Goal: Transaction & Acquisition: Purchase product/service

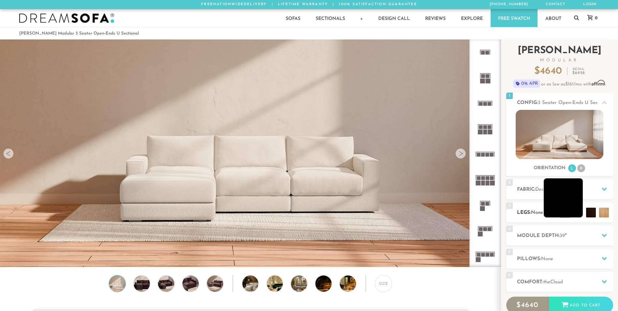
click at [576, 217] on li at bounding box center [563, 197] width 39 height 39
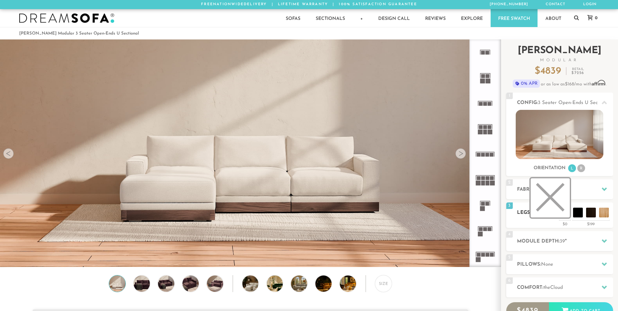
click at [561, 214] on li at bounding box center [550, 197] width 39 height 39
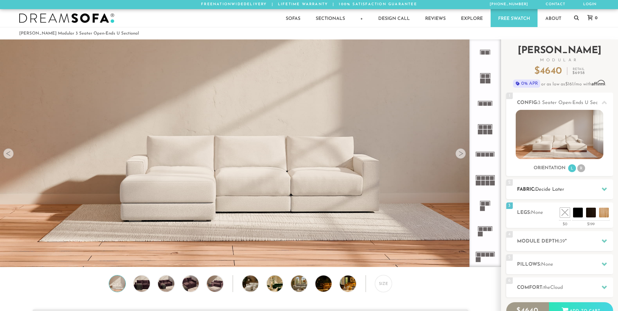
click at [604, 188] on icon at bounding box center [604, 188] width 5 height 5
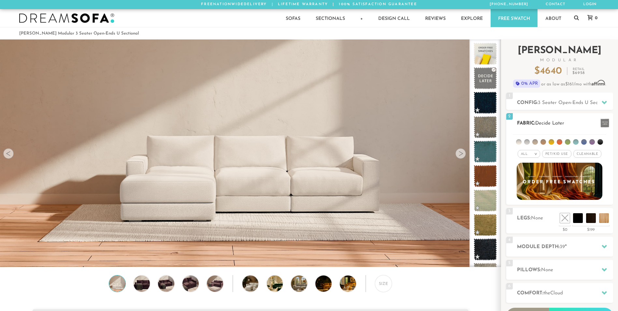
click at [532, 142] on li at bounding box center [535, 142] width 6 height 6
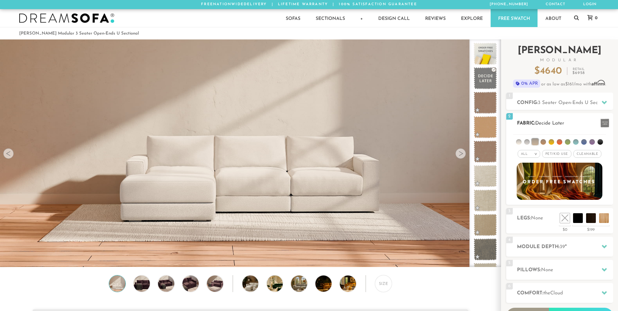
click at [524, 142] on li at bounding box center [527, 142] width 6 height 6
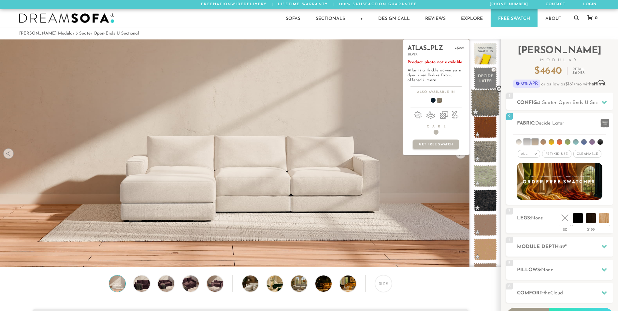
click at [486, 97] on span at bounding box center [485, 103] width 29 height 28
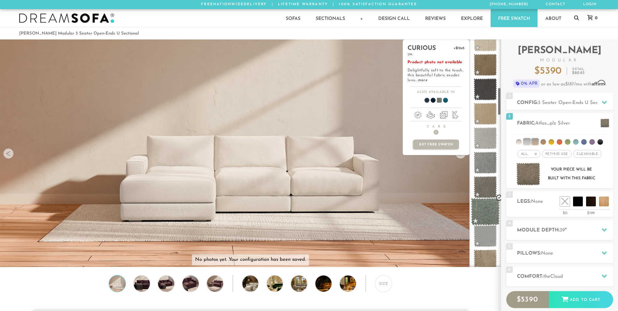
scroll to position [391, 0]
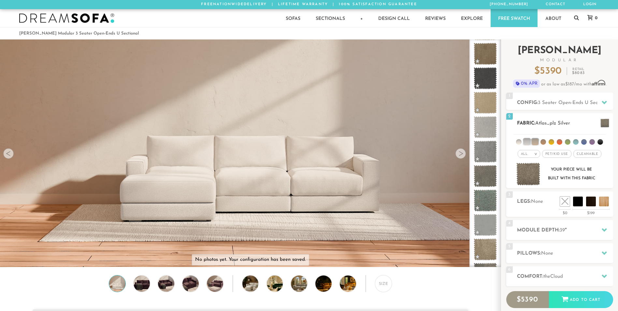
click at [527, 141] on li at bounding box center [526, 141] width 7 height 7
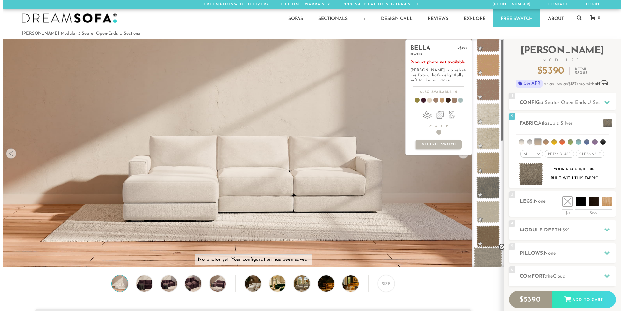
scroll to position [0, 0]
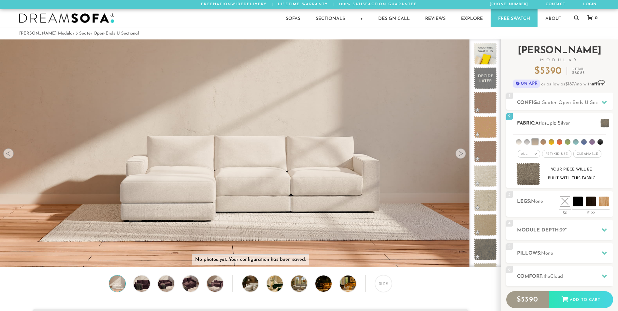
click at [517, 142] on li at bounding box center [519, 142] width 6 height 6
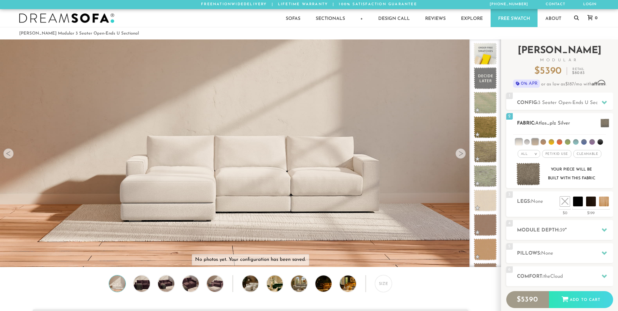
click at [529, 177] on img at bounding box center [528, 174] width 24 height 23
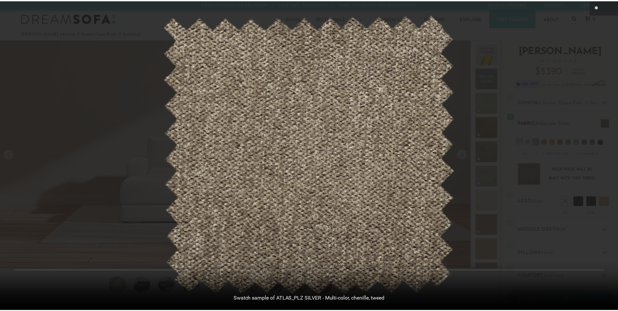
scroll to position [7627, 618]
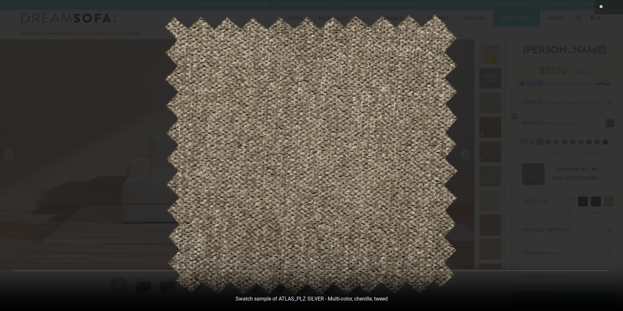
click at [552, 131] on div at bounding box center [311, 155] width 623 height 311
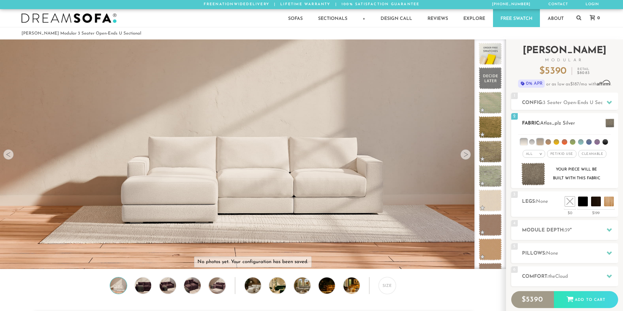
scroll to position [7618, 613]
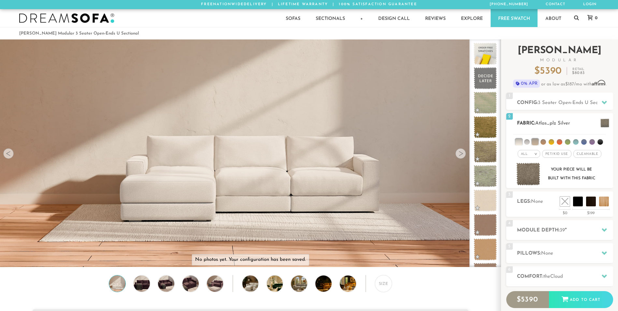
click at [529, 141] on li at bounding box center [527, 142] width 6 height 6
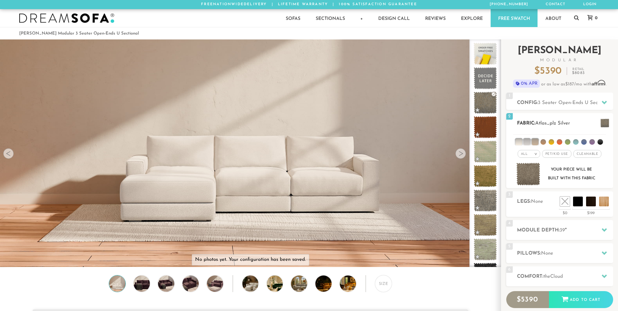
click at [535, 141] on li at bounding box center [535, 141] width 7 height 7
click at [525, 142] on li at bounding box center [526, 141] width 7 height 7
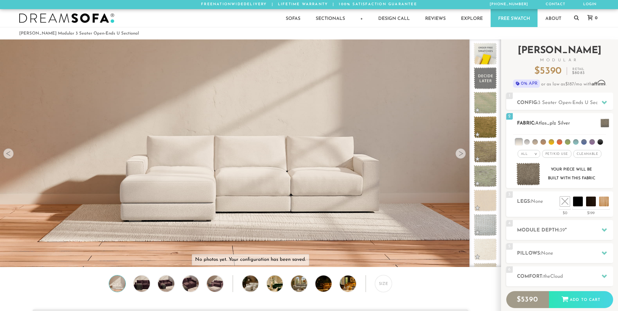
click at [525, 142] on li at bounding box center [527, 142] width 6 height 6
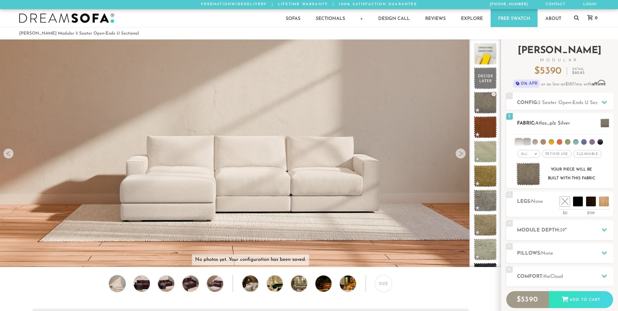
click at [517, 142] on li at bounding box center [518, 141] width 7 height 7
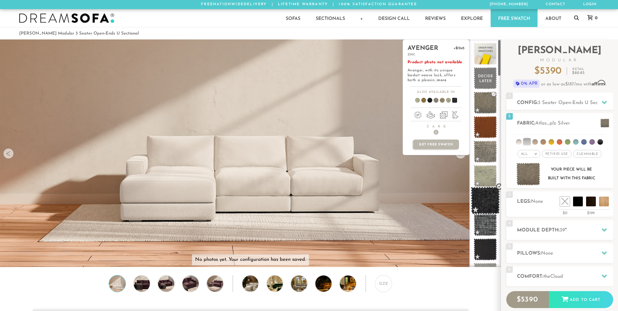
click at [489, 207] on span at bounding box center [485, 201] width 29 height 28
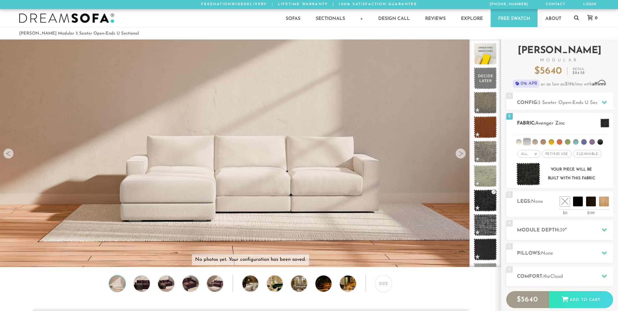
click at [533, 173] on img at bounding box center [528, 174] width 24 height 23
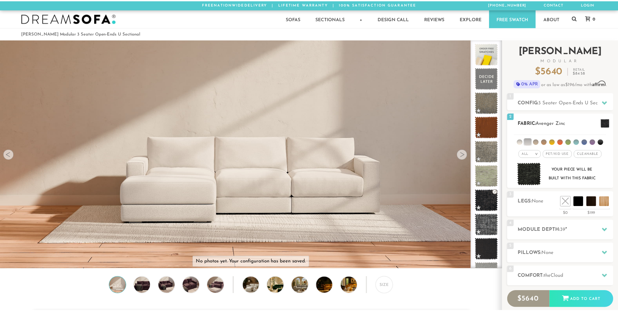
scroll to position [7627, 618]
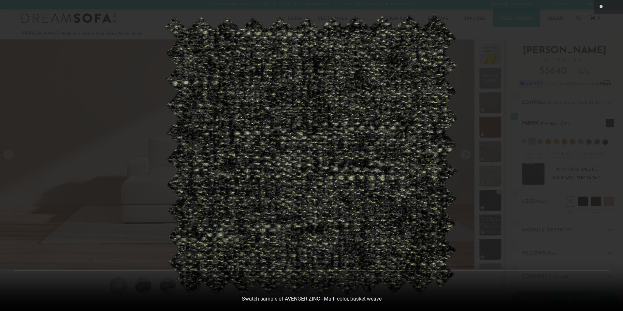
click at [533, 173] on div at bounding box center [311, 155] width 623 height 311
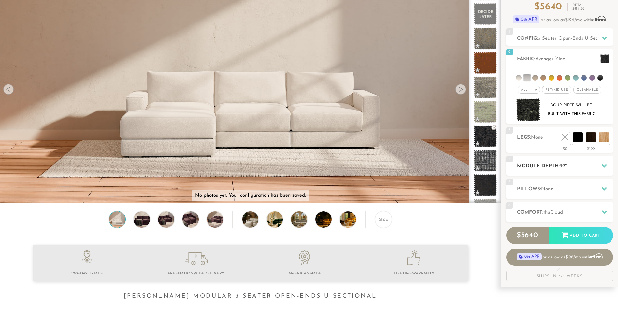
scroll to position [65, 0]
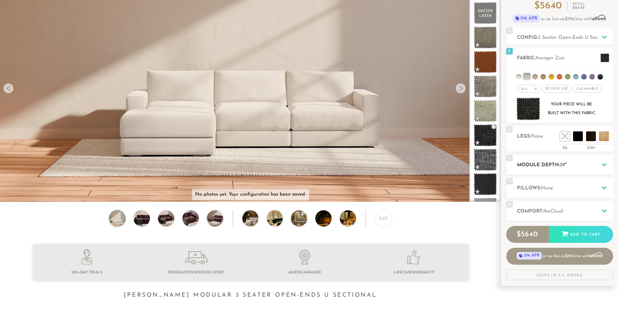
click at [594, 163] on h2 "Module Depth: 39 "" at bounding box center [565, 164] width 96 height 7
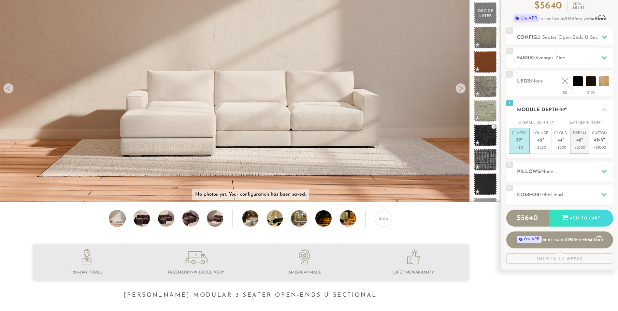
click at [580, 141] on span "48" at bounding box center [578, 141] width 5 height 6
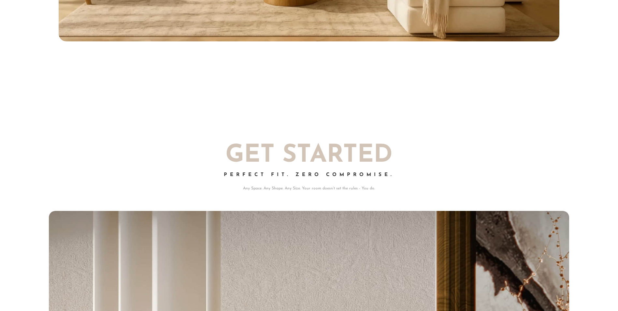
scroll to position [7629, 613]
